Goal: Task Accomplishment & Management: Manage account settings

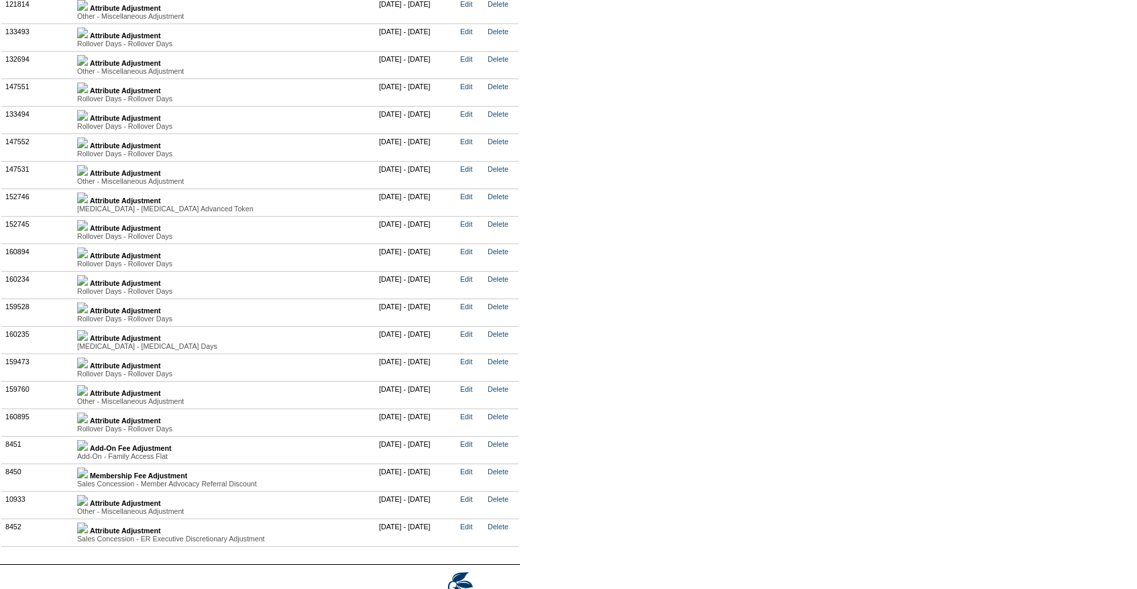
scroll to position [3547, 0]
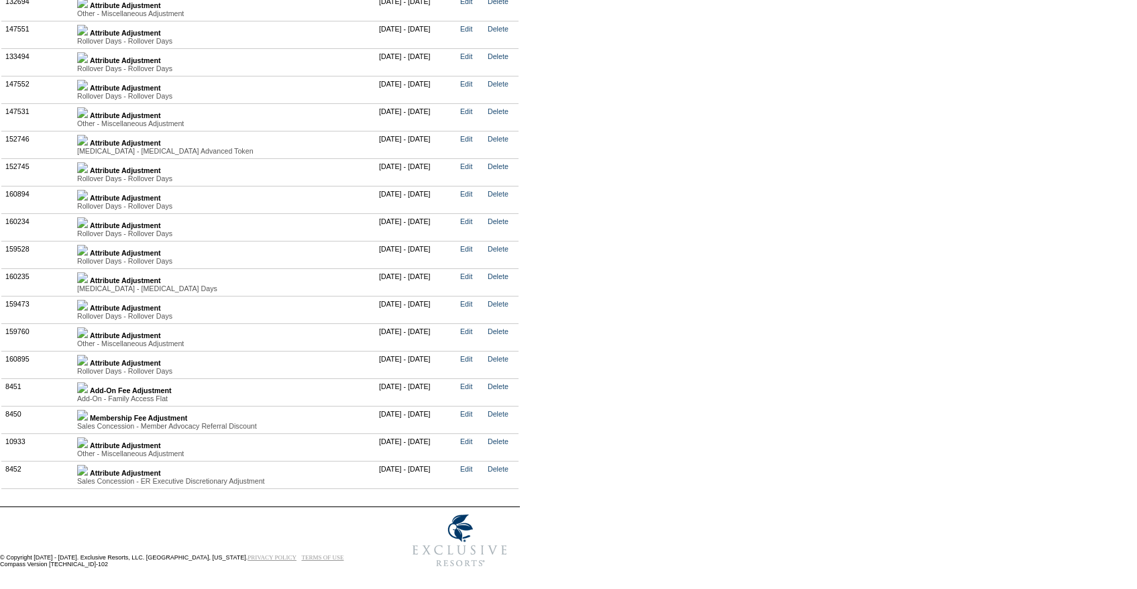
click at [88, 359] on img at bounding box center [82, 360] width 11 height 11
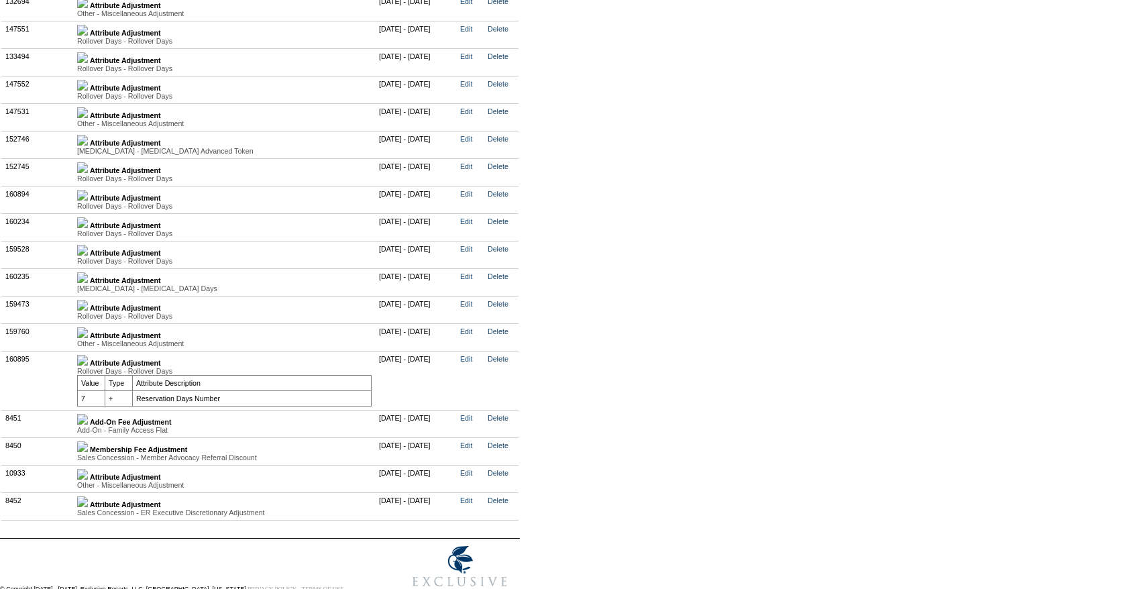
click at [88, 337] on img at bounding box center [82, 332] width 11 height 11
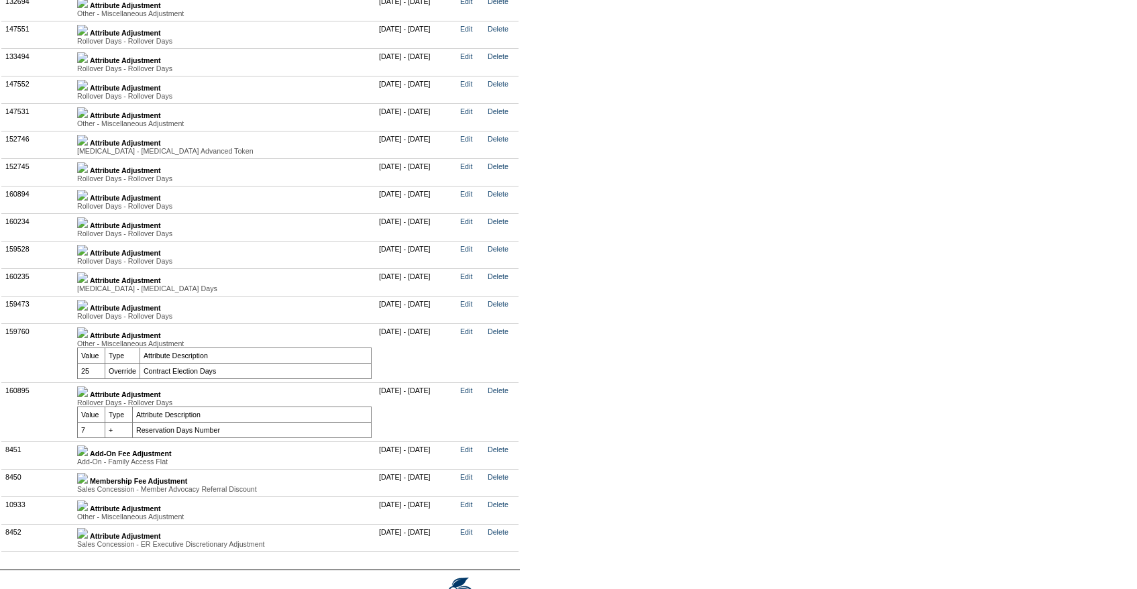
click at [92, 317] on div "Rollover Days - Rollover Days" at bounding box center [224, 316] width 294 height 8
click at [93, 316] on div "Rollover Days - Rollover Days" at bounding box center [224, 316] width 294 height 8
click at [88, 309] on img at bounding box center [82, 305] width 11 height 11
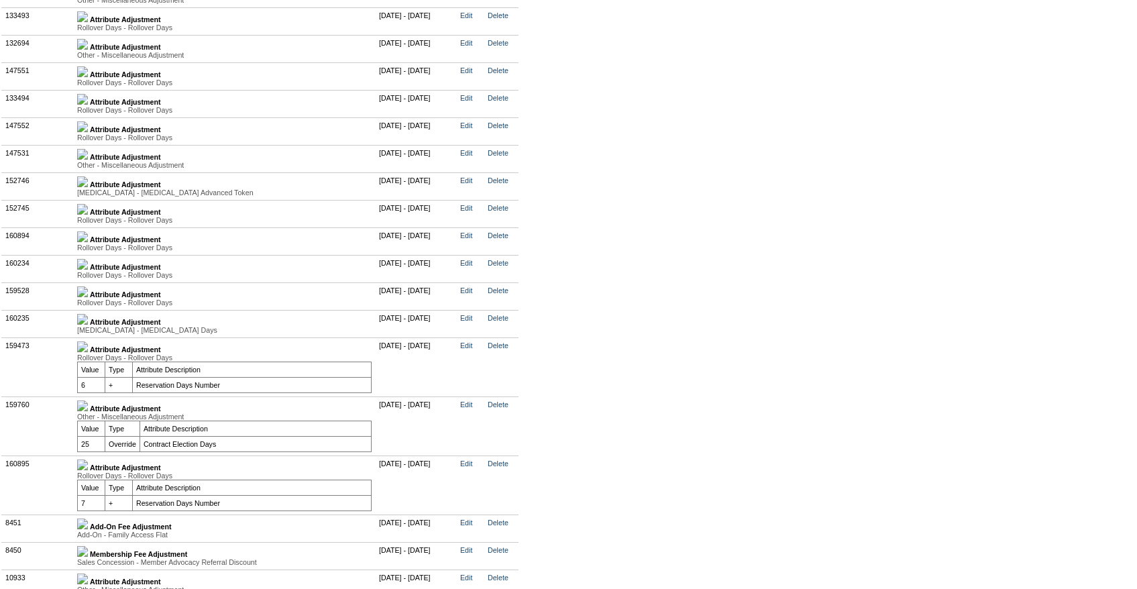
scroll to position [3504, 0]
click at [88, 243] on img at bounding box center [82, 237] width 11 height 11
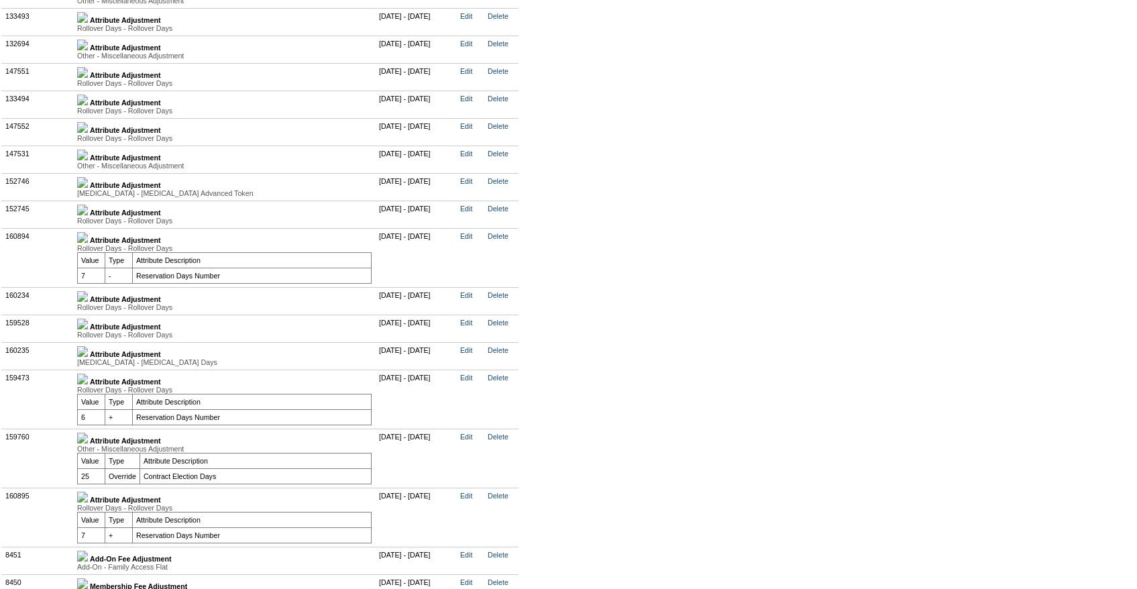
click at [88, 215] on img at bounding box center [82, 210] width 11 height 11
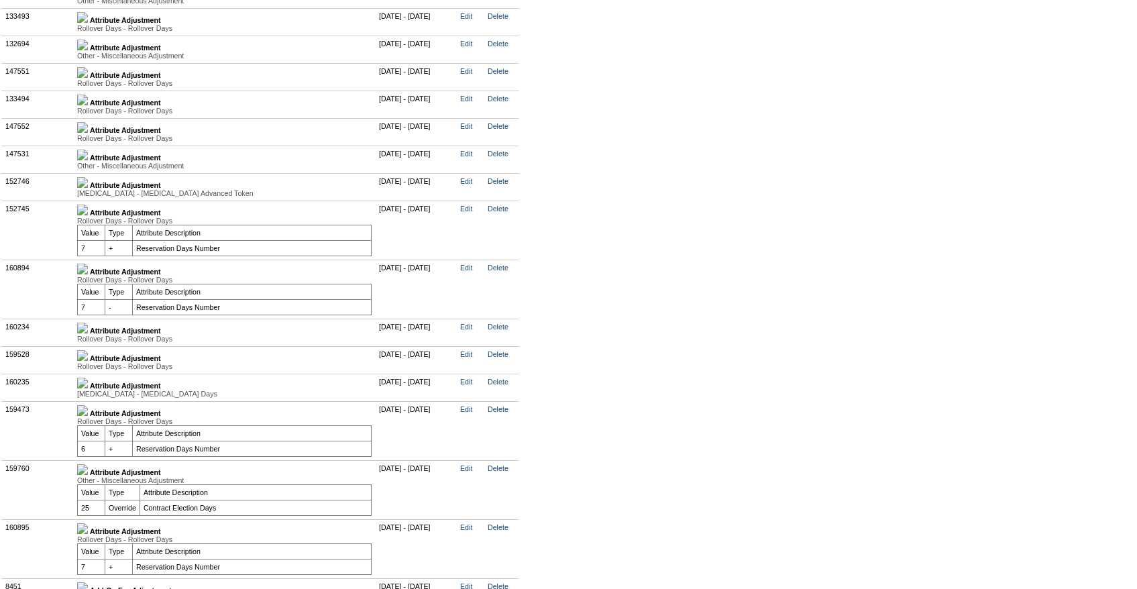
click at [88, 188] on img at bounding box center [82, 182] width 11 height 11
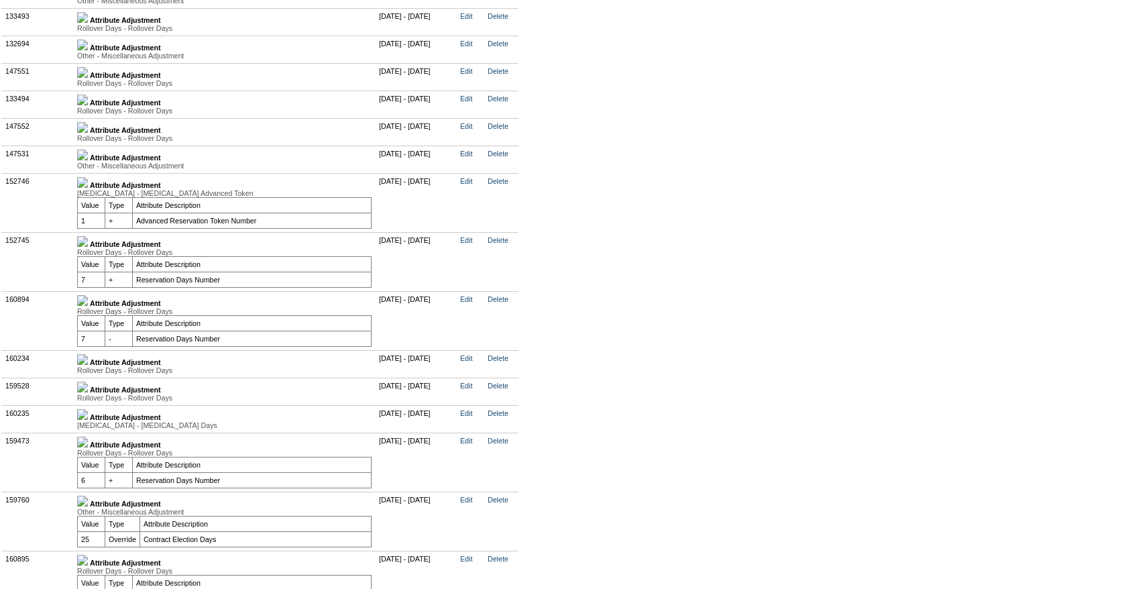
click at [88, 188] on img at bounding box center [82, 182] width 11 height 11
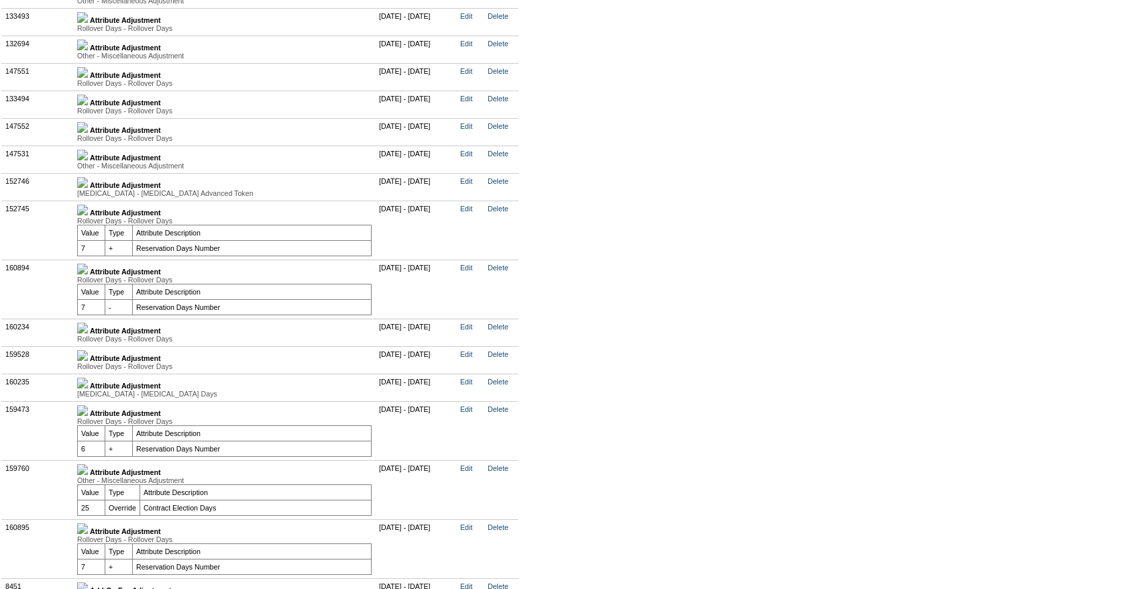
click at [95, 170] on div "Other - Miscellaneous Adjustment" at bounding box center [224, 166] width 294 height 8
click at [88, 160] on img at bounding box center [82, 155] width 11 height 11
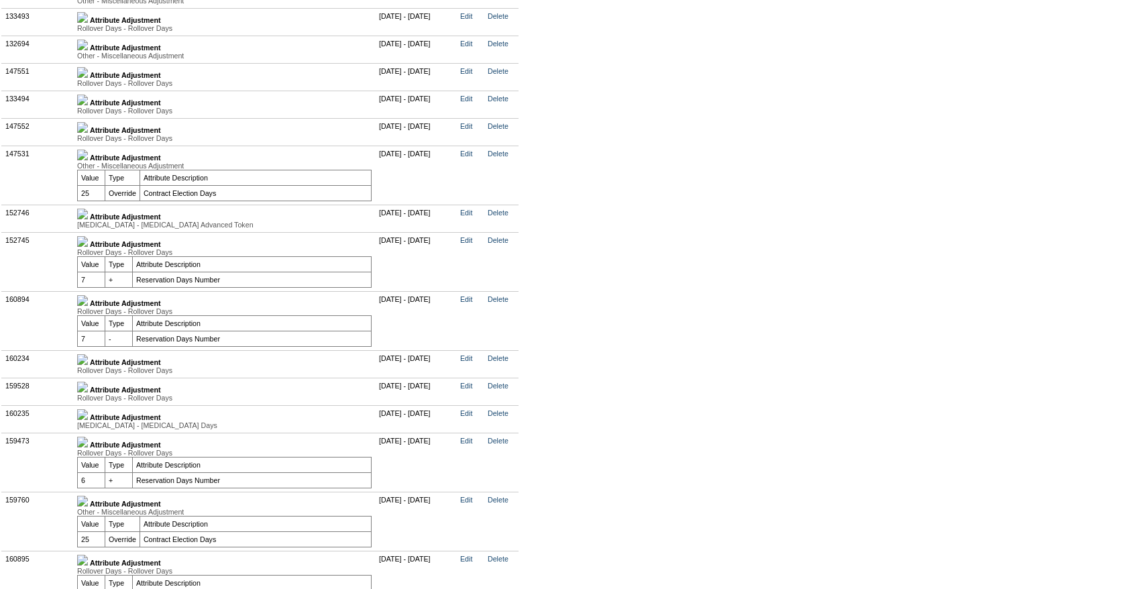
click at [88, 160] on img at bounding box center [82, 155] width 11 height 11
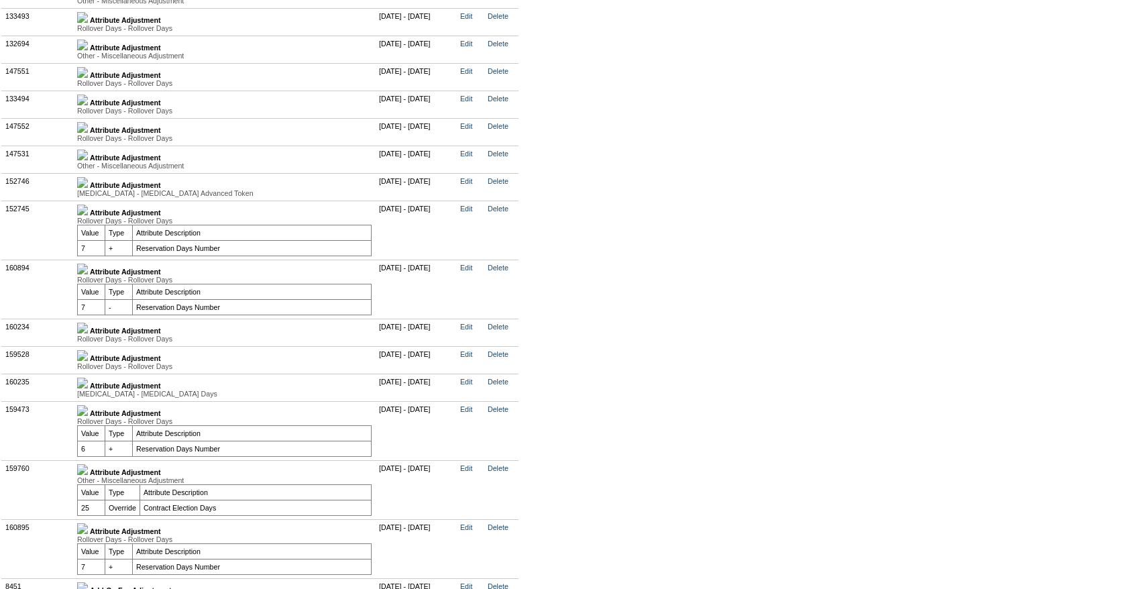
click at [88, 133] on img at bounding box center [82, 127] width 11 height 11
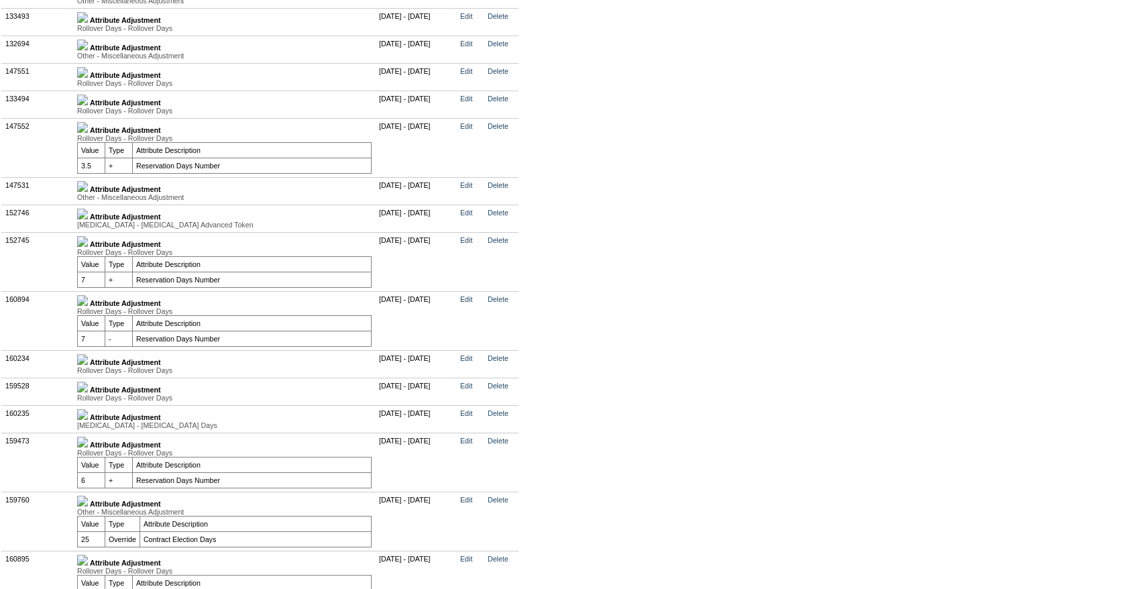
click at [88, 133] on img at bounding box center [82, 127] width 11 height 11
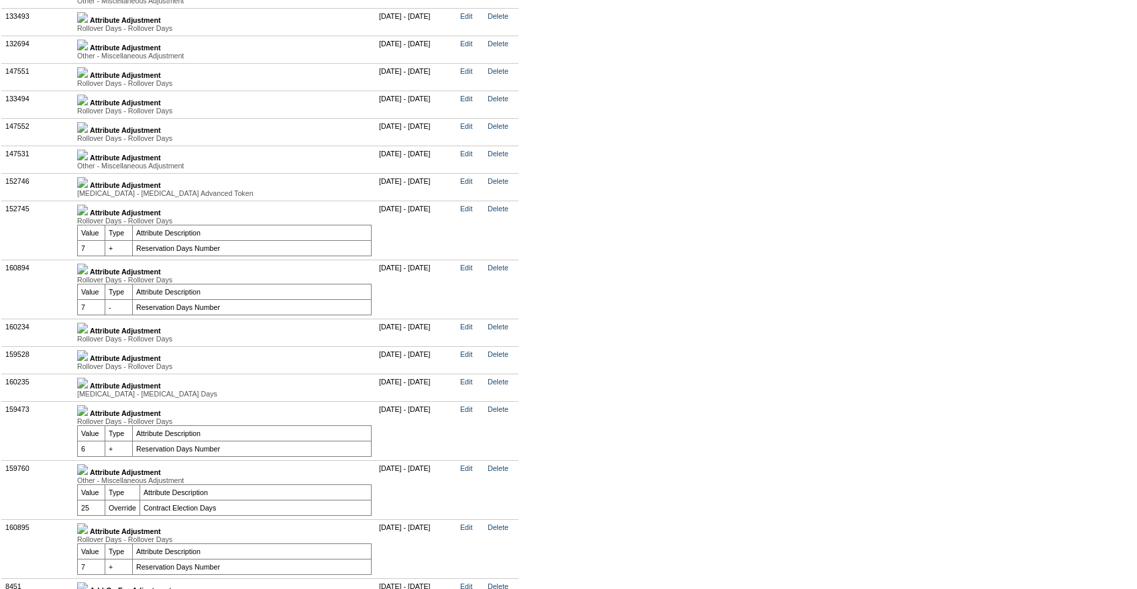
click at [88, 105] on img at bounding box center [82, 100] width 11 height 11
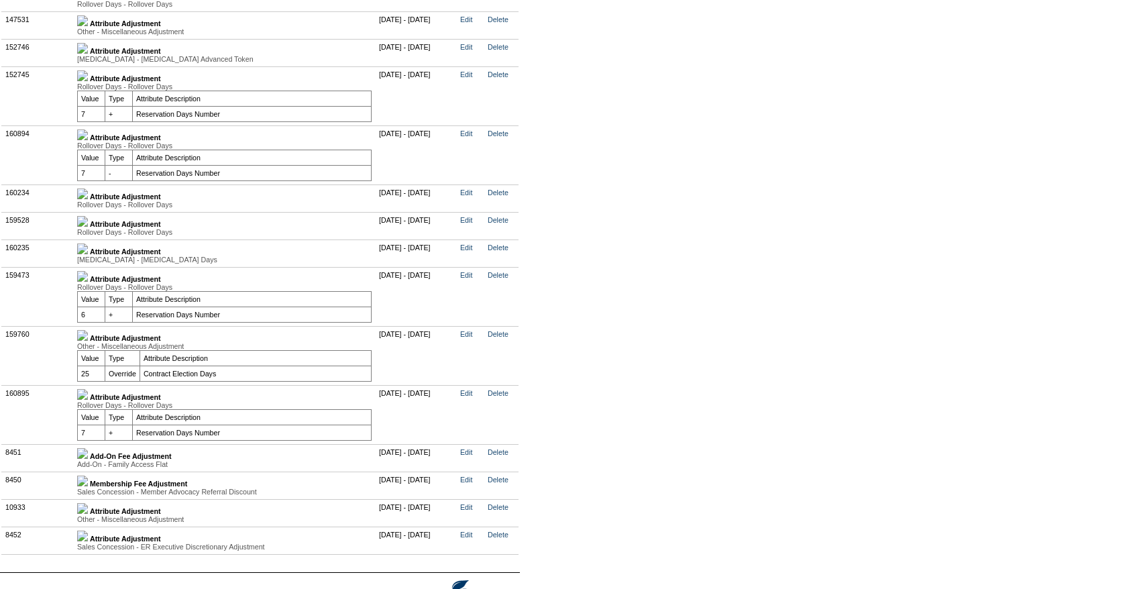
scroll to position [3645, 0]
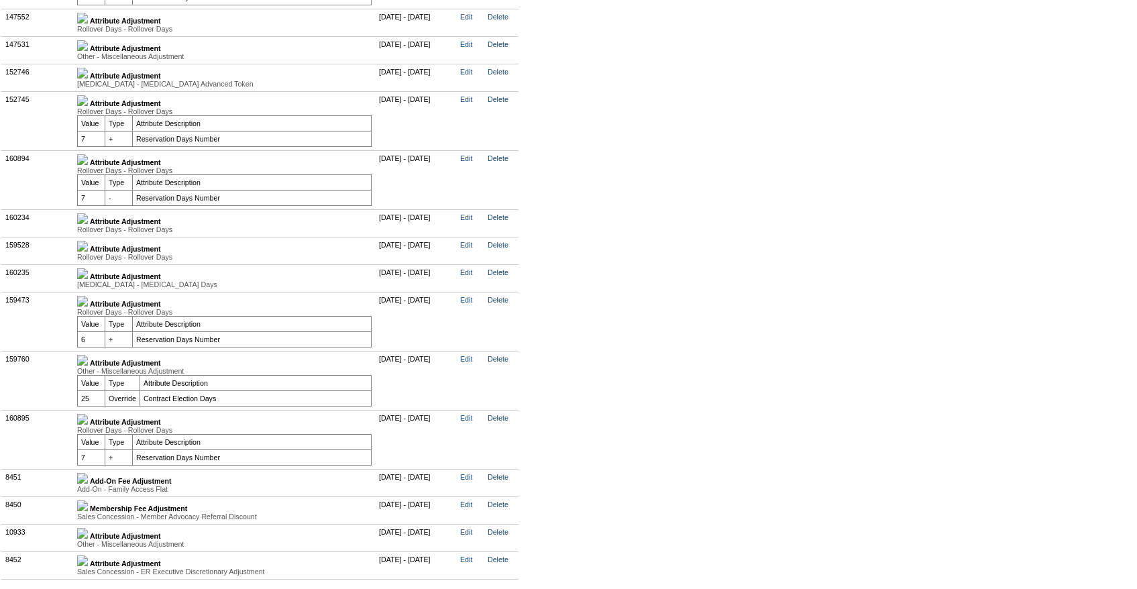
click at [88, 279] on img at bounding box center [82, 273] width 11 height 11
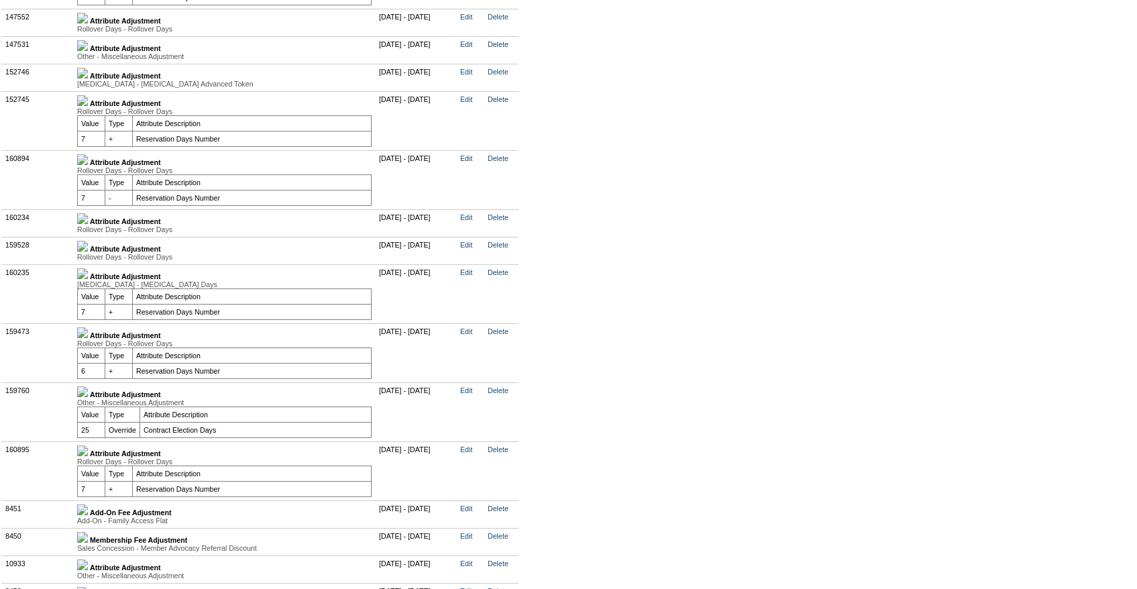
click at [88, 253] on link at bounding box center [82, 249] width 11 height 8
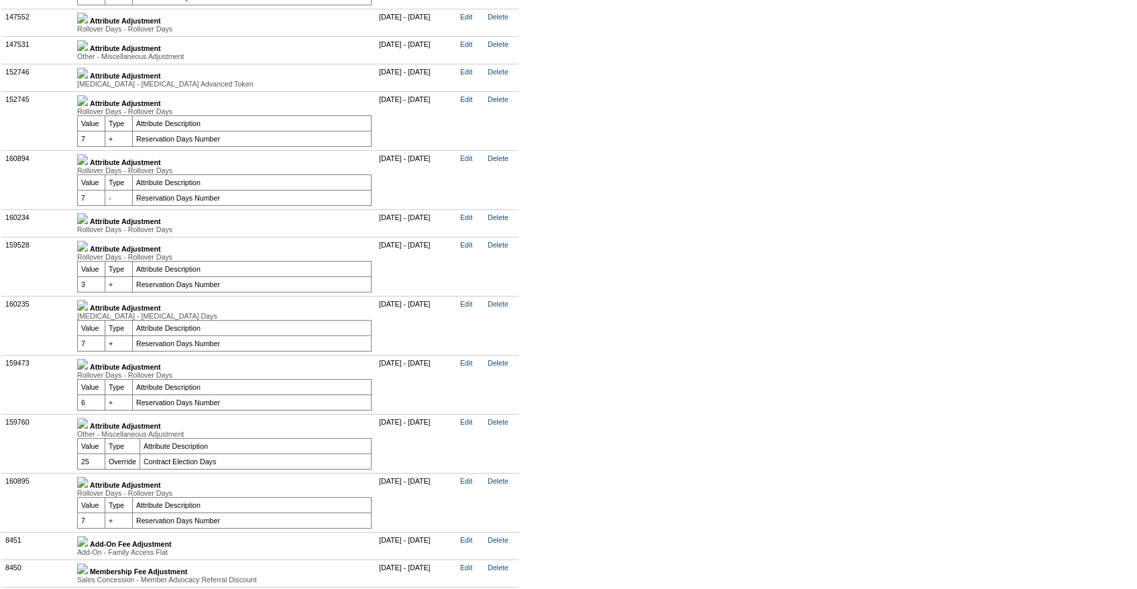
click at [88, 253] on link at bounding box center [82, 249] width 11 height 8
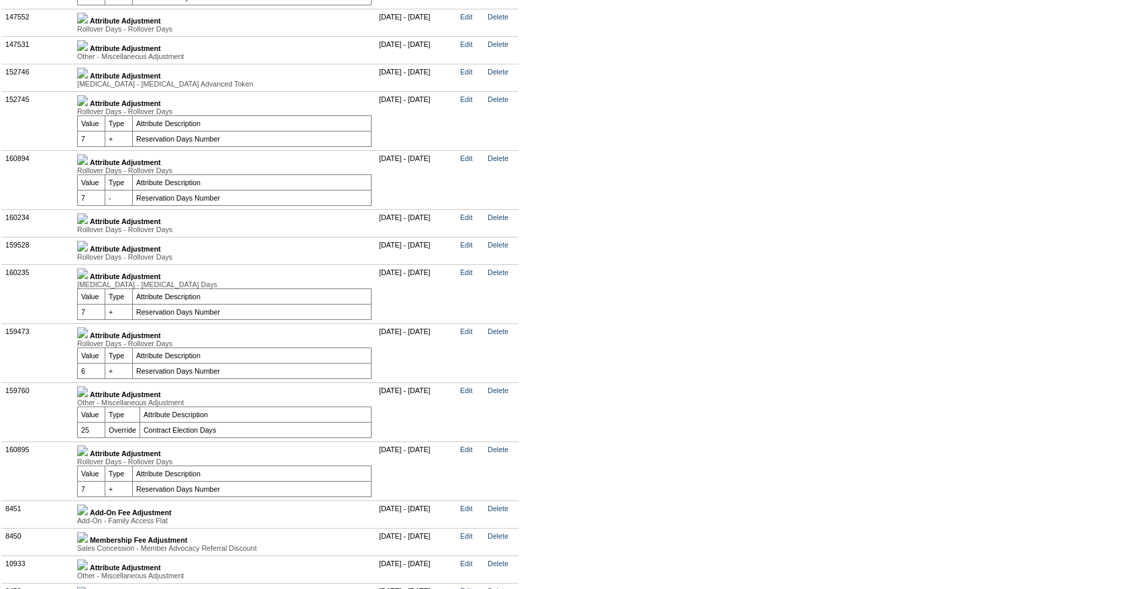
click at [94, 233] on div "Rollover Days - Rollover Days" at bounding box center [224, 229] width 294 height 8
click at [88, 224] on img at bounding box center [82, 218] width 11 height 11
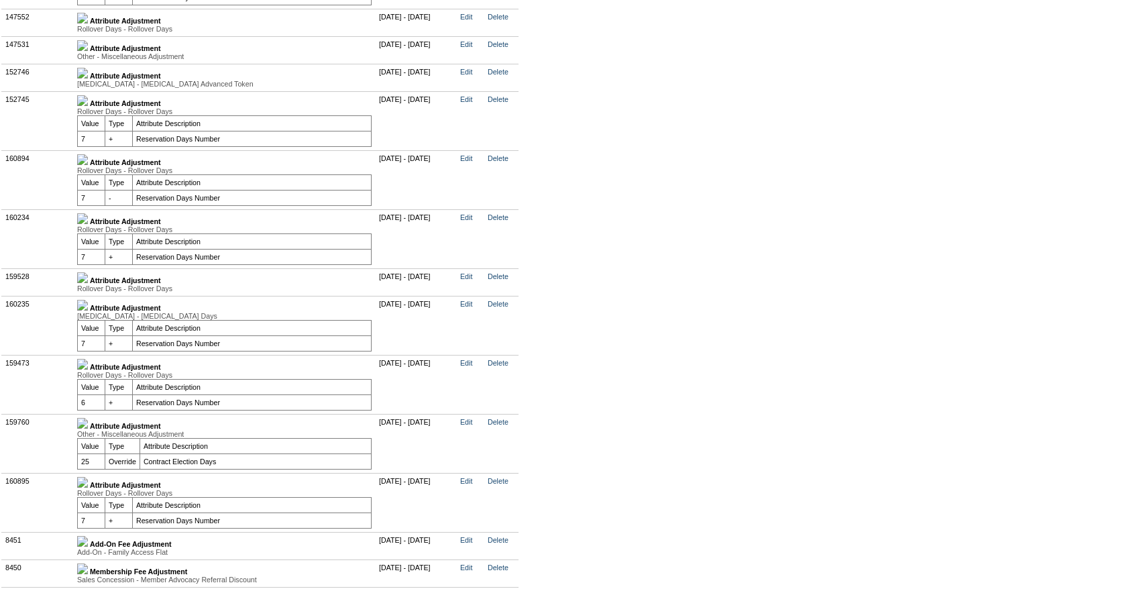
click at [97, 36] on td "Attribute Adjustment Rollover Days - Rollover Days Value Type Attribute Descrip…" at bounding box center [225, 22] width 302 height 27
click at [88, 23] on img at bounding box center [82, 18] width 11 height 11
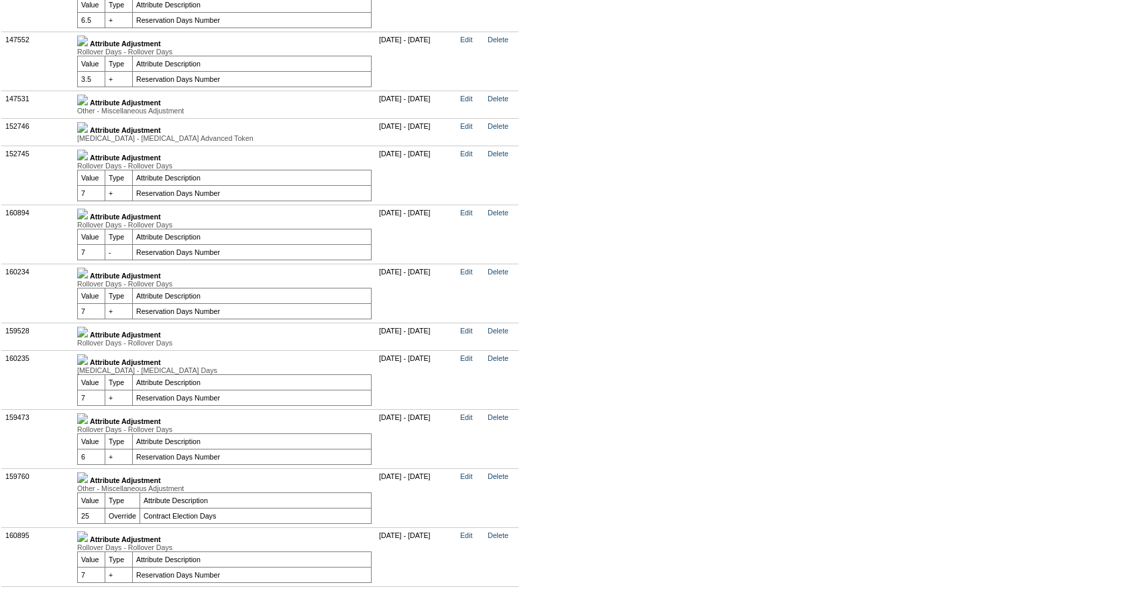
scroll to position [3620, 0]
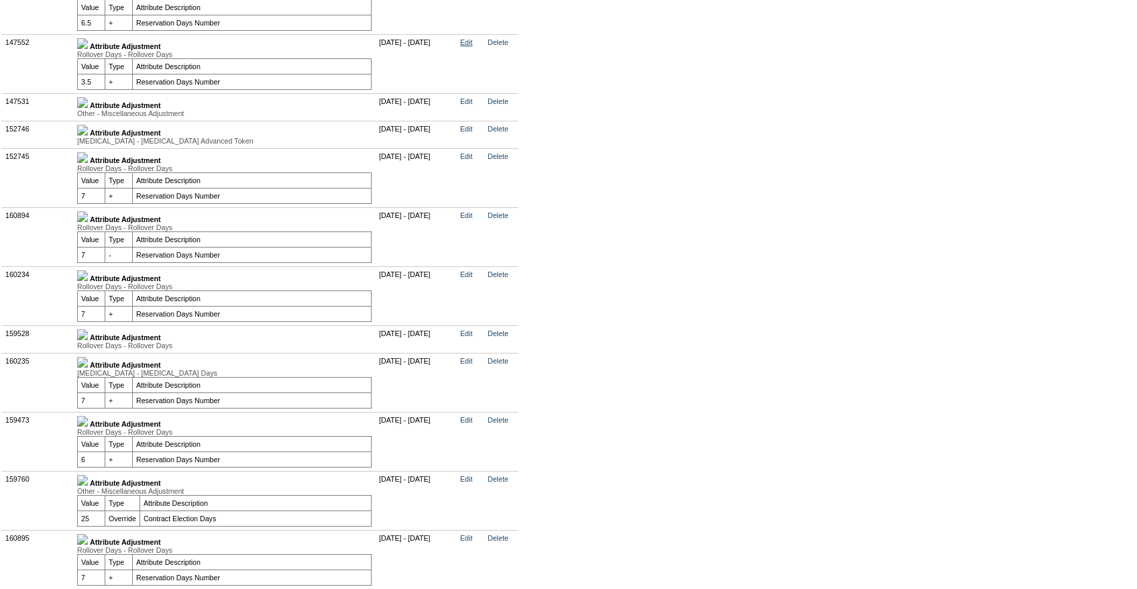
click at [472, 46] on link "Edit" at bounding box center [466, 42] width 12 height 8
